Goal: Task Accomplishment & Management: Complete application form

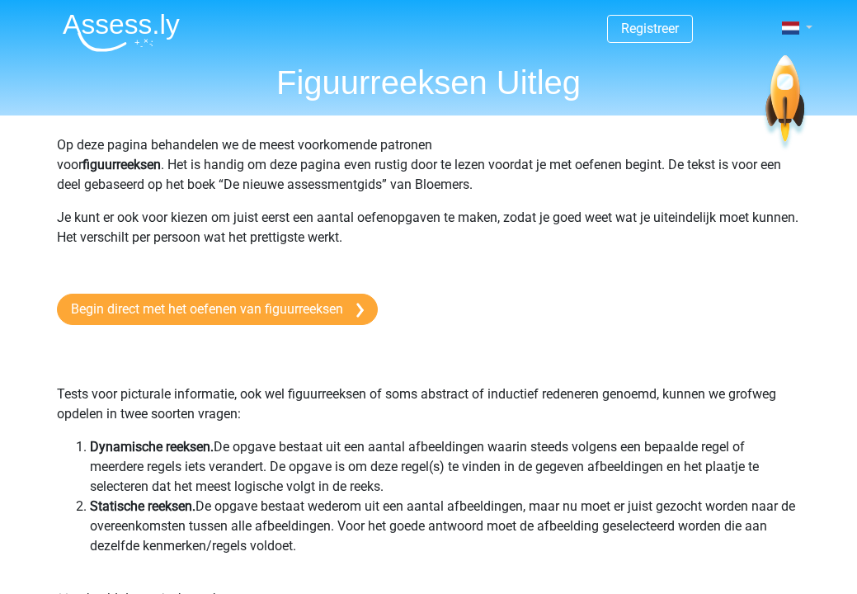
click at [805, 26] on link at bounding box center [792, 28] width 33 height 20
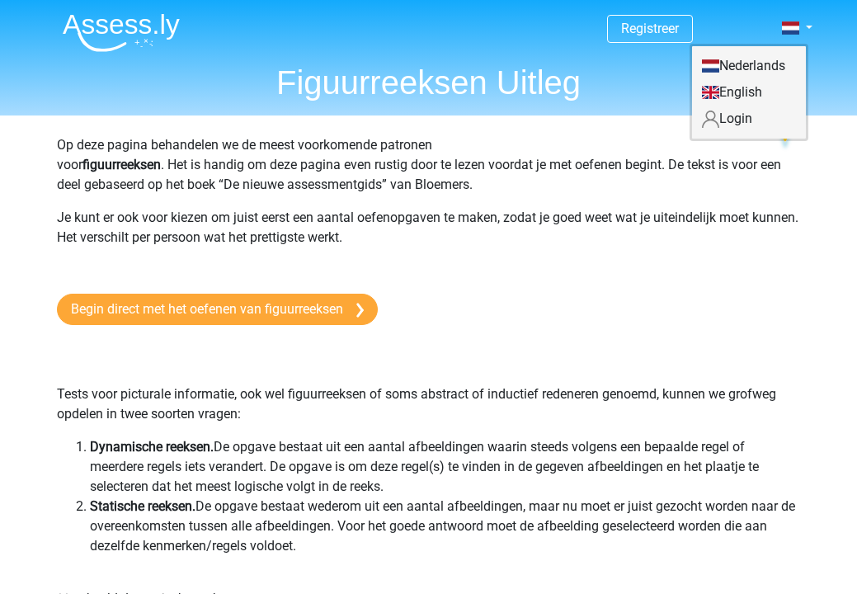
click at [737, 111] on link "Login" at bounding box center [749, 119] width 114 height 26
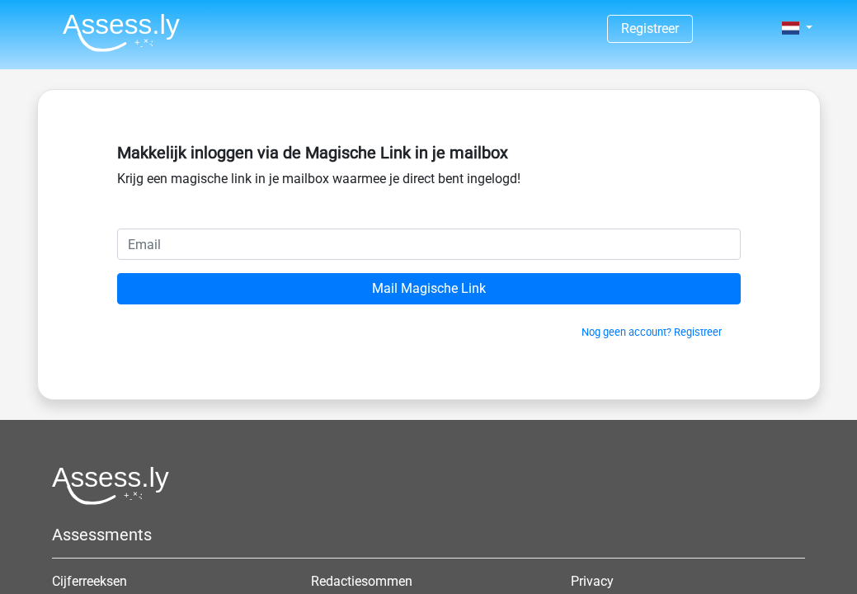
click at [475, 239] on input "email" at bounding box center [429, 244] width 624 height 31
type input "[EMAIL_ADDRESS][DOMAIN_NAME]"
click at [428, 289] on input "Mail Magische Link" at bounding box center [429, 288] width 624 height 31
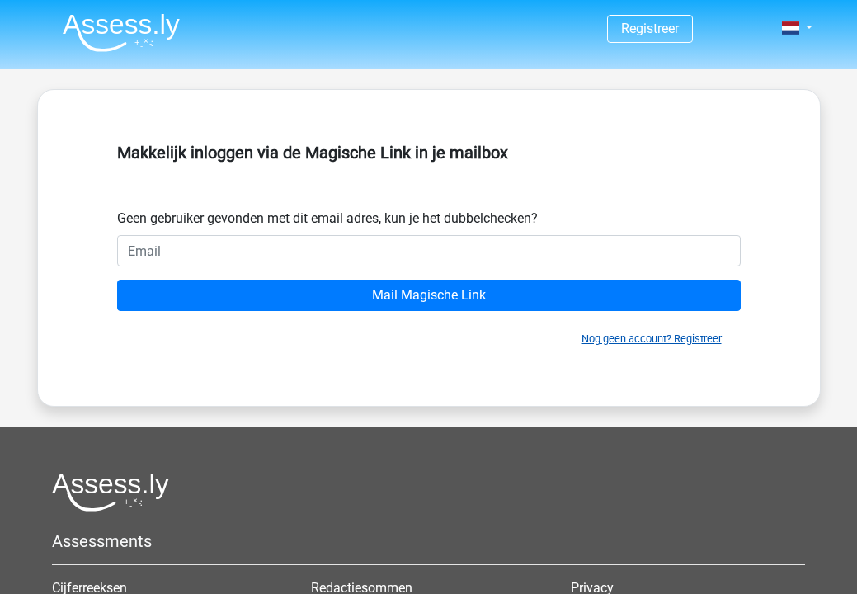
click at [625, 339] on link "Nog geen account? Registreer" at bounding box center [652, 339] width 140 height 12
click at [802, 16] on nav "Registreer Login" at bounding box center [429, 29] width 759 height 54
click at [796, 33] on span at bounding box center [790, 27] width 17 height 13
click at [761, 68] on link "Login" at bounding box center [749, 66] width 114 height 26
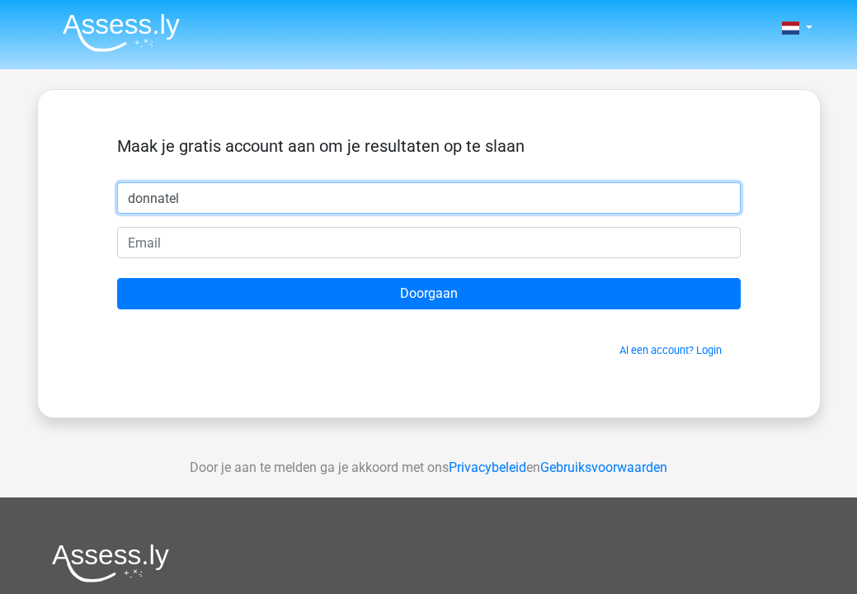
type input "donnatella"
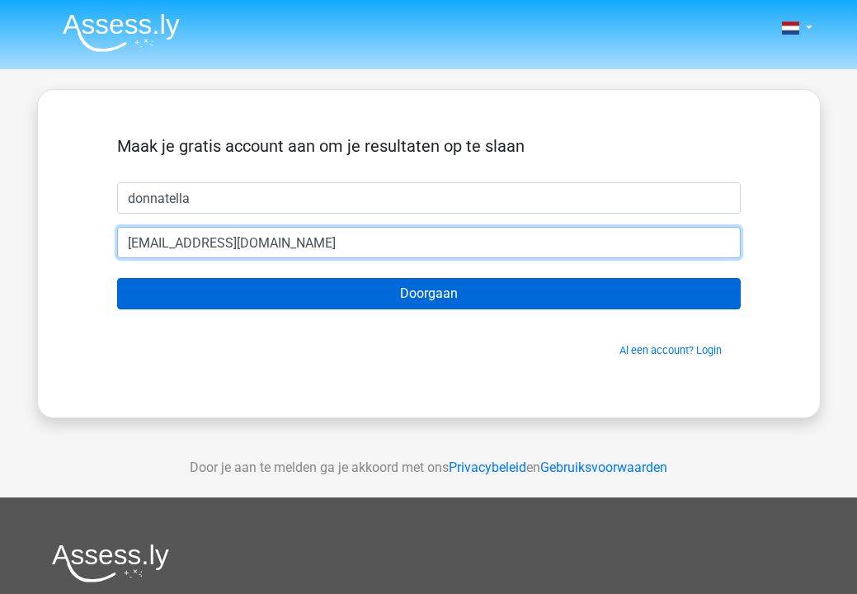
type input "[EMAIL_ADDRESS][DOMAIN_NAME]"
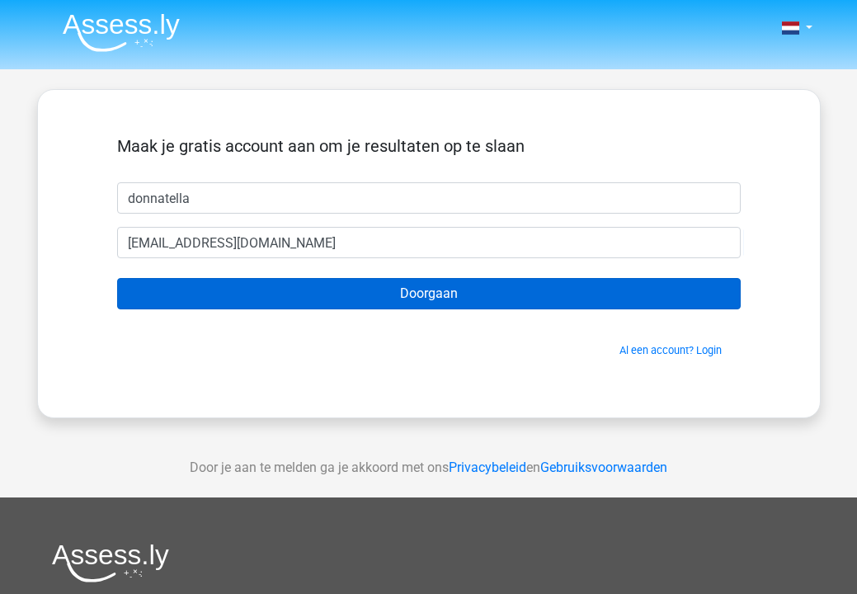
click at [238, 289] on input "Doorgaan" at bounding box center [429, 293] width 624 height 31
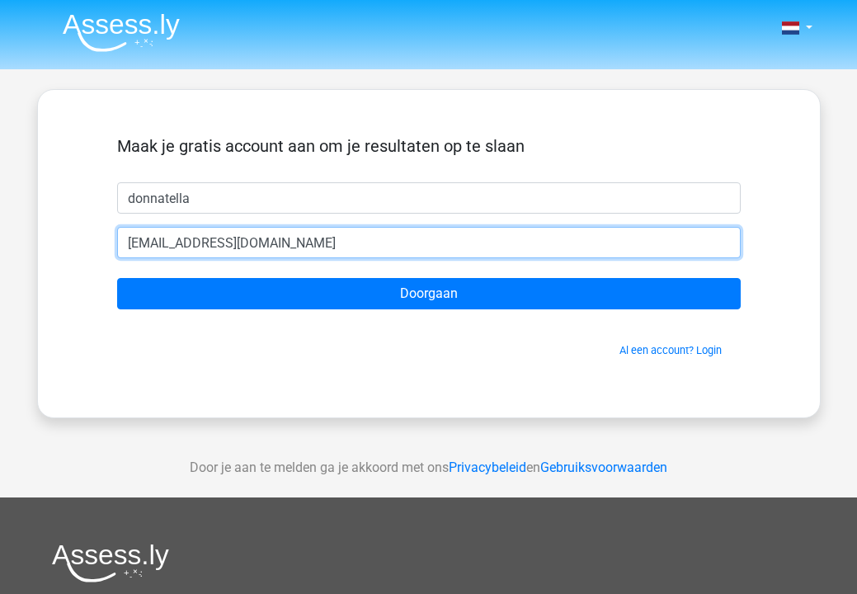
click at [268, 245] on input "[EMAIL_ADDRESS][DOMAIN_NAME]" at bounding box center [429, 242] width 624 height 31
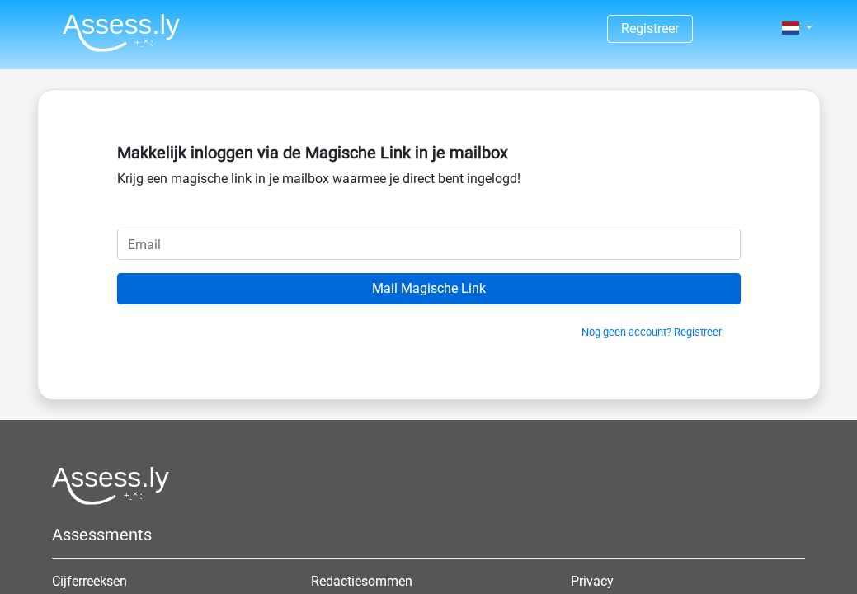
click at [435, 291] on input "Mail Magische Link" at bounding box center [429, 288] width 624 height 31
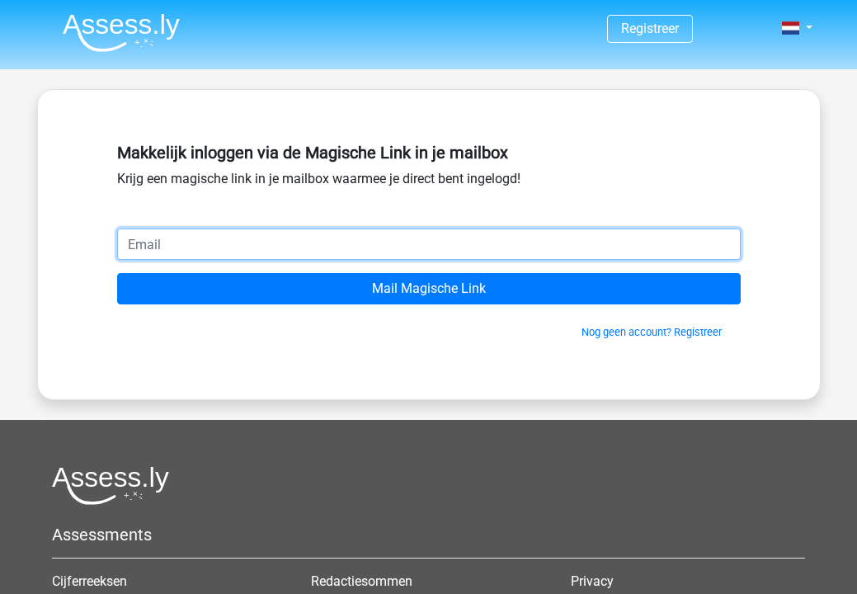
click at [395, 238] on input "email" at bounding box center [429, 244] width 624 height 31
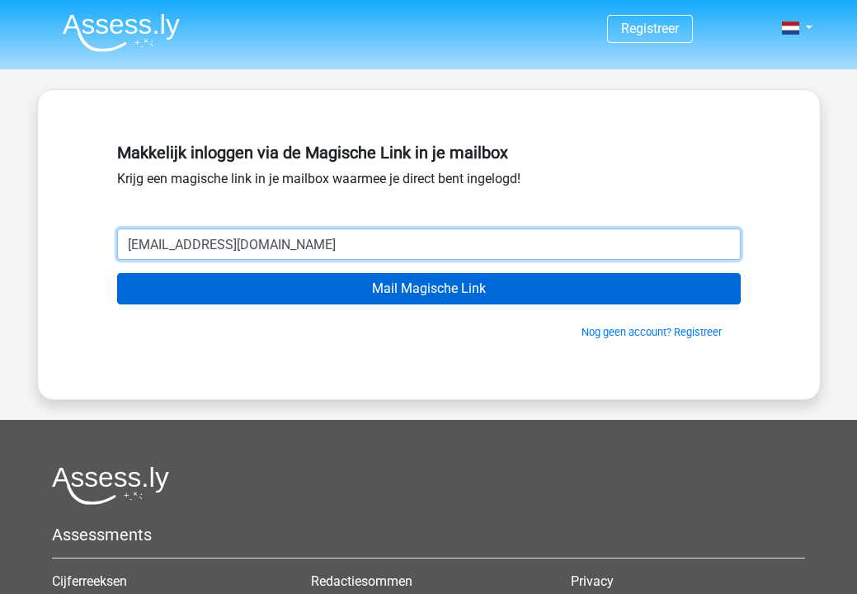
type input "[EMAIL_ADDRESS][DOMAIN_NAME]"
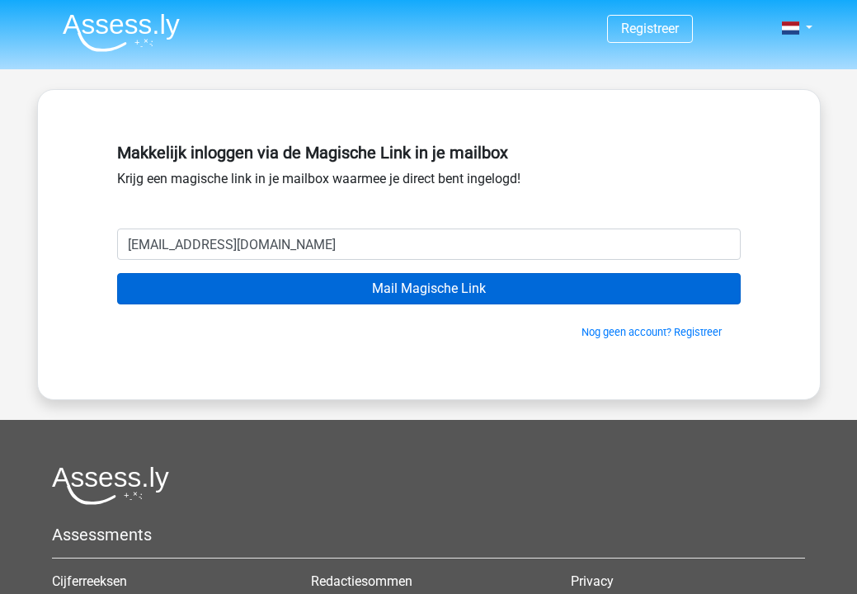
click at [427, 295] on input "Mail Magische Link" at bounding box center [429, 288] width 624 height 31
